Goal: Task Accomplishment & Management: Use online tool/utility

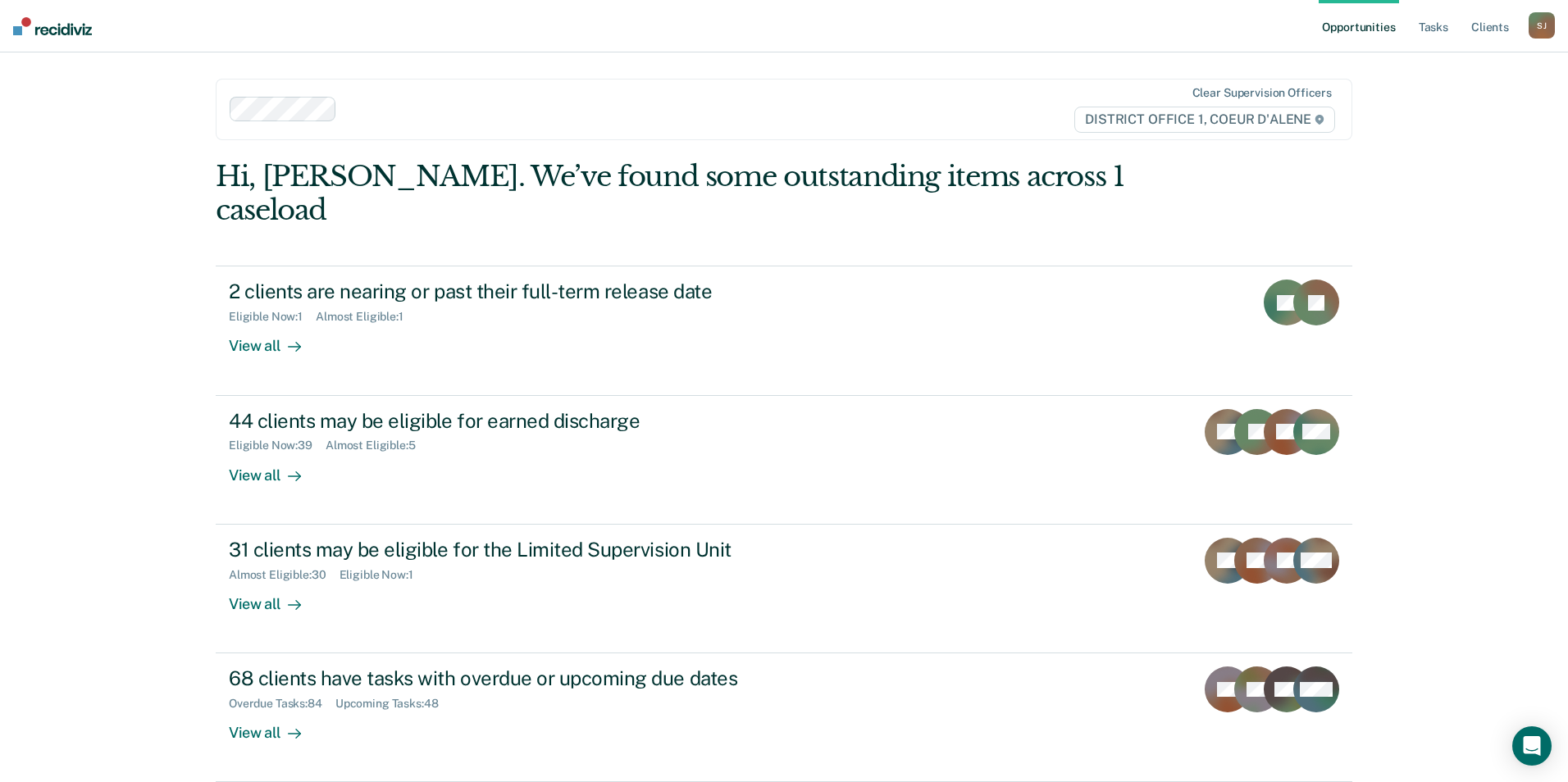
click at [1415, 38] on ul "Opportunities Tasks Client s" at bounding box center [1423, 26] width 210 height 53
click at [1425, 32] on link "Tasks" at bounding box center [1433, 26] width 36 height 53
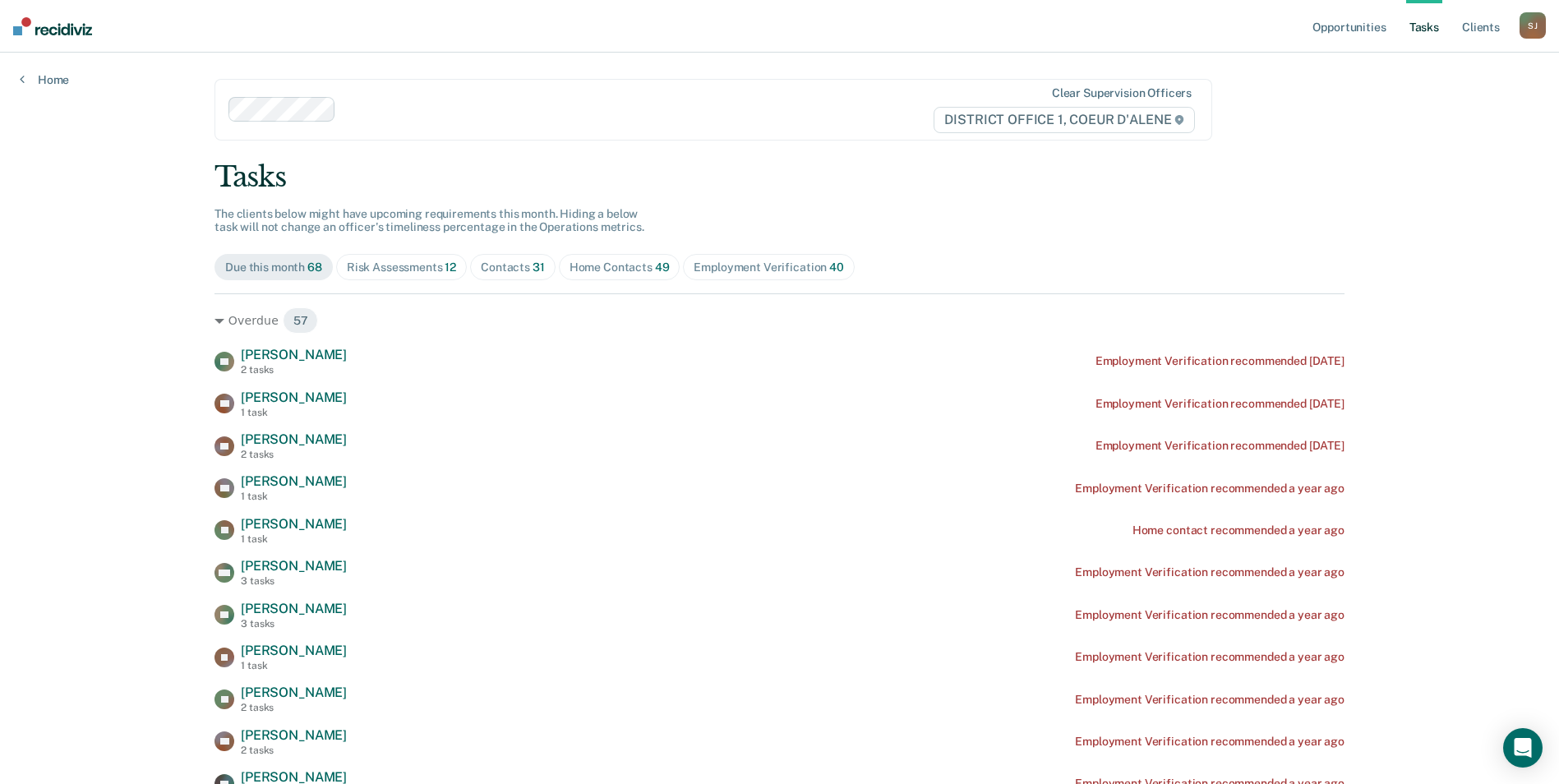
click at [532, 272] on span "31" at bounding box center [538, 266] width 12 height 13
